Goal: Transaction & Acquisition: Purchase product/service

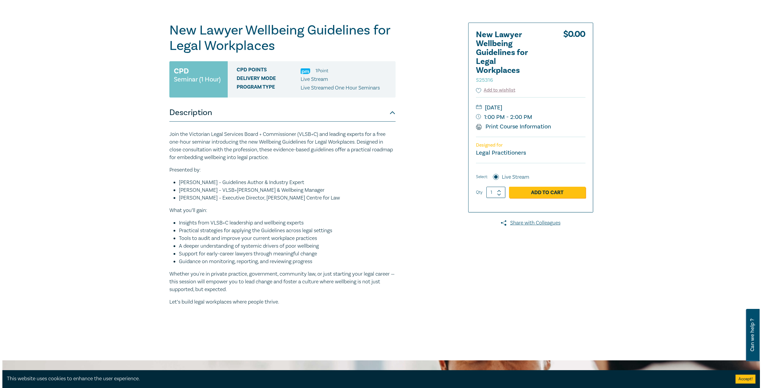
scroll to position [60, 0]
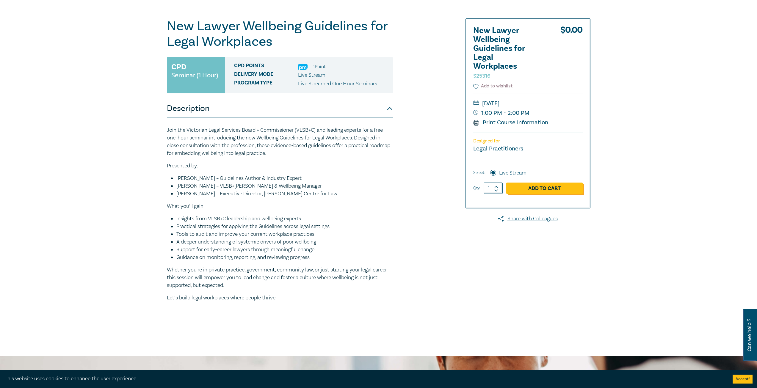
click at [534, 187] on link "Add to Cart" at bounding box center [544, 188] width 76 height 11
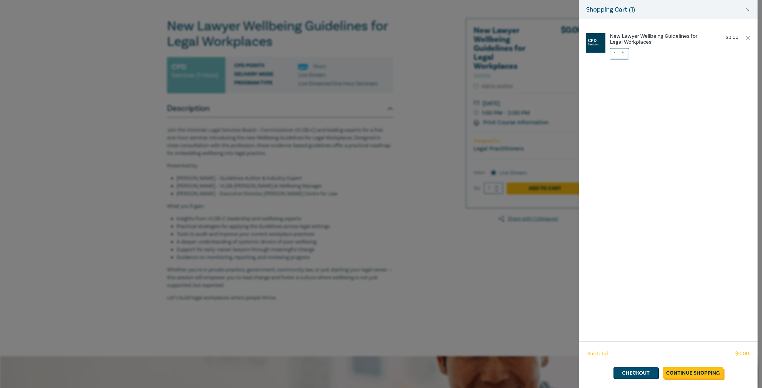
click at [672, 373] on link "Continue Shopping" at bounding box center [693, 372] width 60 height 11
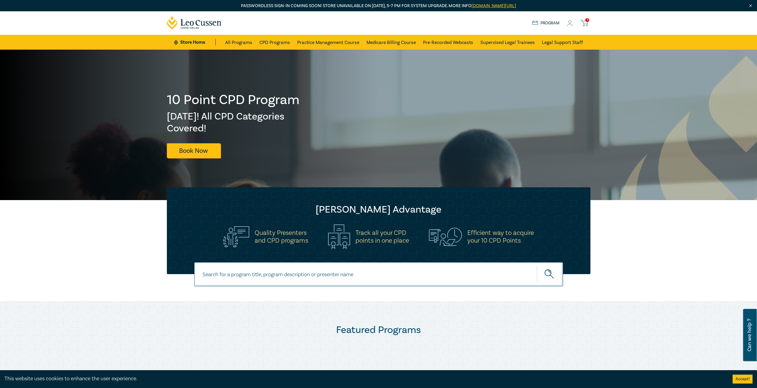
click at [584, 21] on icon at bounding box center [583, 22] width 7 height 7
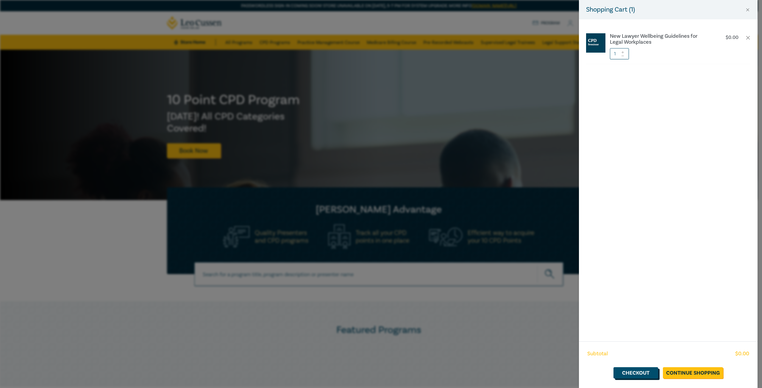
click at [636, 372] on link "Checkout" at bounding box center [635, 372] width 45 height 11
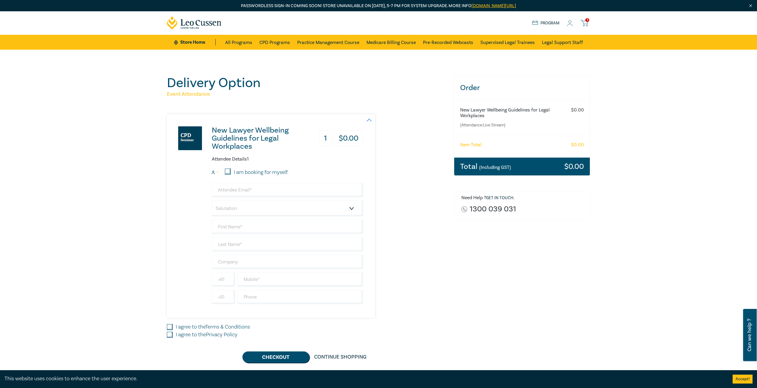
click at [227, 171] on input "I am booking for myself." at bounding box center [228, 172] width 6 height 6
checkbox input "true"
type input "[EMAIL_ADDRESS][DOMAIN_NAME]"
type input "[PERSON_NAME]"
type input "Ffrost"
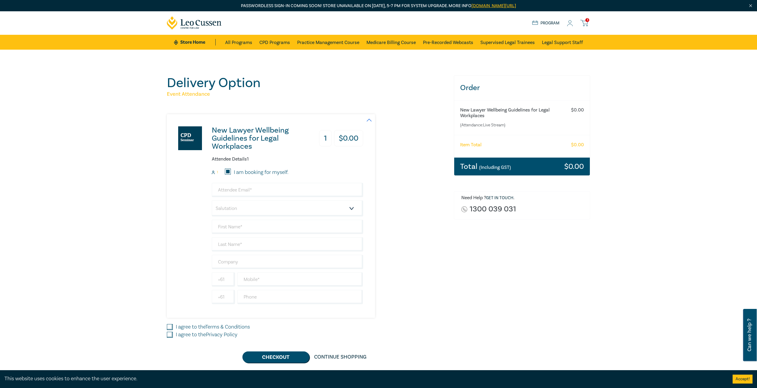
type input "BJT Legal"
type input "408359716"
click at [248, 208] on select "Salutation Mr. Mrs. Ms. Miss Dr. Prof. Other" at bounding box center [287, 209] width 151 height 16
select select "Ms."
click at [212, 201] on select "Salutation Mr. Mrs. Ms. Miss Dr. Prof. Other" at bounding box center [287, 209] width 151 height 16
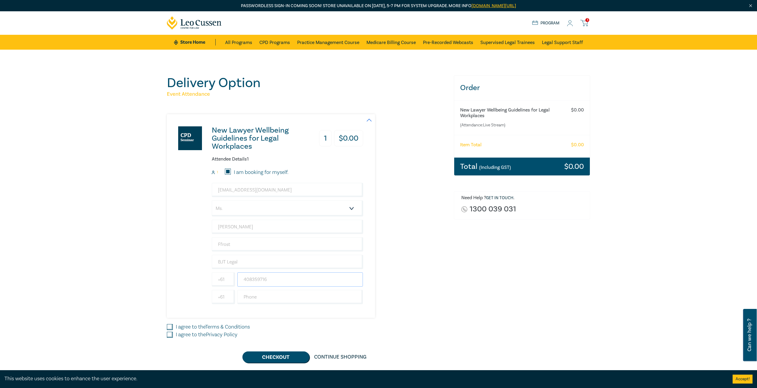
click at [284, 276] on input "408359716" at bounding box center [300, 280] width 126 height 14
type input "4"
type input "03 5333 8888"
click at [326, 299] on input "text" at bounding box center [300, 297] width 126 height 14
click at [389, 330] on div "I agree to the Terms & Conditions" at bounding box center [307, 327] width 280 height 8
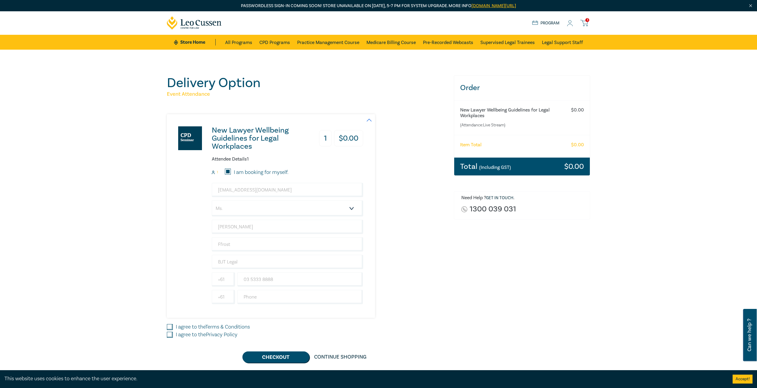
click at [170, 325] on input "I agree to the Terms & Conditions" at bounding box center [170, 327] width 6 height 6
checkbox input "true"
click at [170, 334] on input "I agree to the Privacy Policy" at bounding box center [170, 335] width 6 height 6
checkbox input "true"
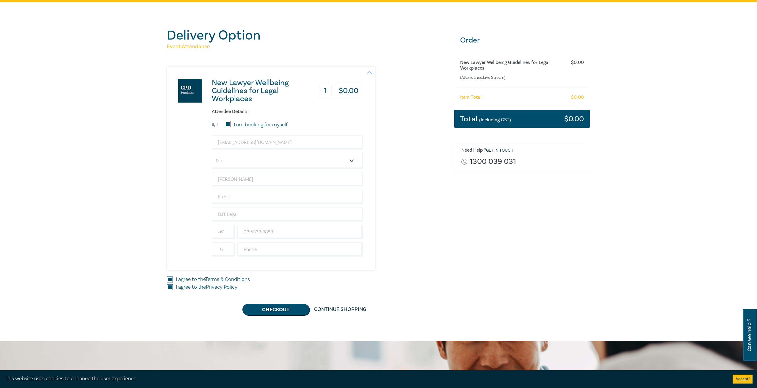
scroll to position [60, 0]
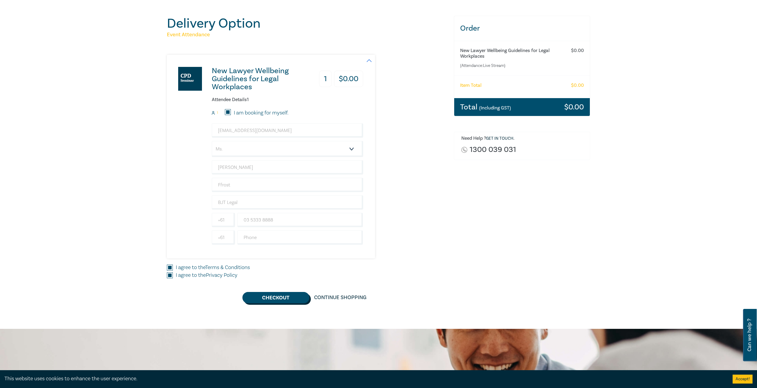
click at [277, 298] on button "Checkout" at bounding box center [275, 297] width 67 height 11
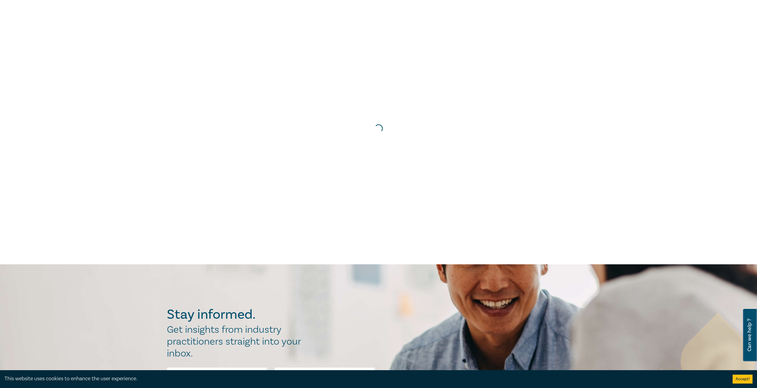
scroll to position [0, 0]
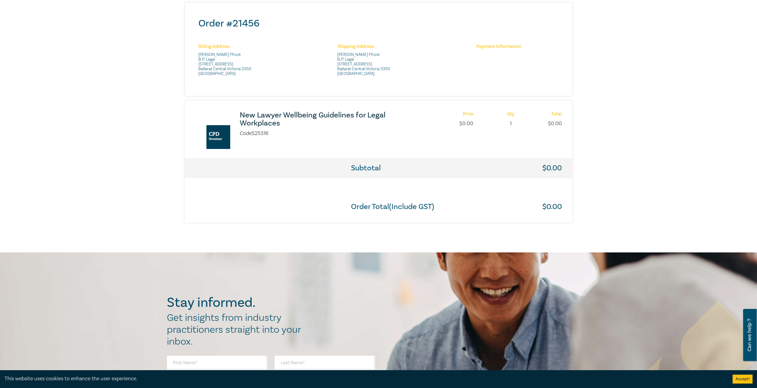
scroll to position [238, 0]
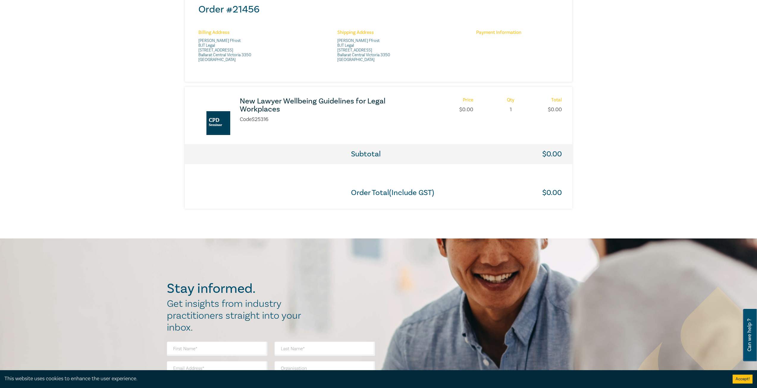
click at [257, 104] on h3 "New Lawyer Wellbeing Guidelines for Legal Workplaces" at bounding box center [319, 105] width 158 height 16
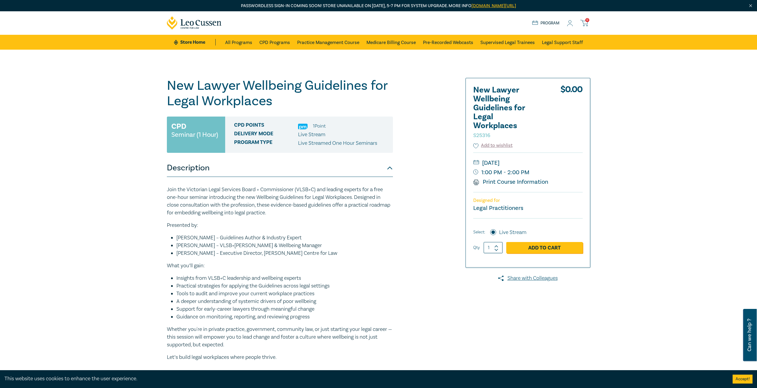
click at [201, 179] on div "Join the Victorian Legal Services Board + Commissioner (VLSB+C) and leading exp…" at bounding box center [280, 282] width 226 height 211
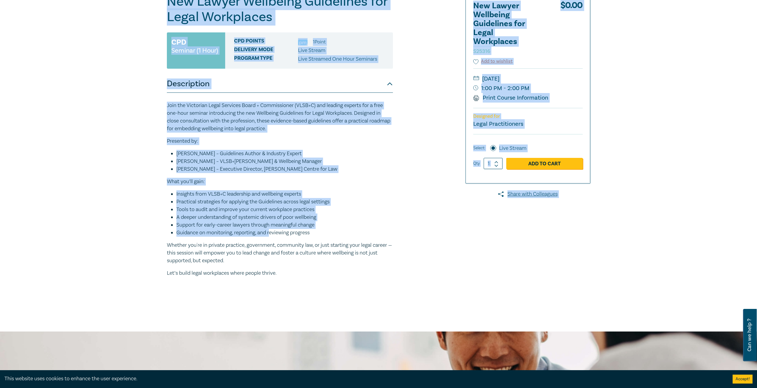
scroll to position [89, 0]
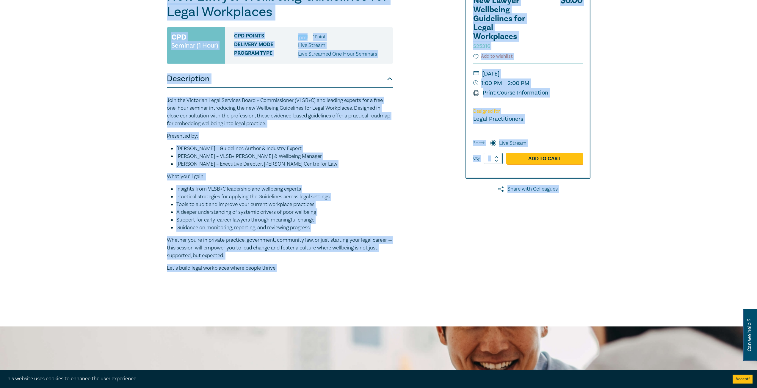
drag, startPoint x: 167, startPoint y: 80, endPoint x: 286, endPoint y: 266, distance: 220.8
click at [286, 266] on div "New Lawyer Wellbeing Guidelines for Legal Workplaces S25316 CPD Seminar (1 Hour…" at bounding box center [280, 144] width 226 height 310
copy div "New Lawyer Wellbeing Guidelines for Legal Workplaces S25316 CPD Seminar (1 Hour…"
